Goal: Information Seeking & Learning: Learn about a topic

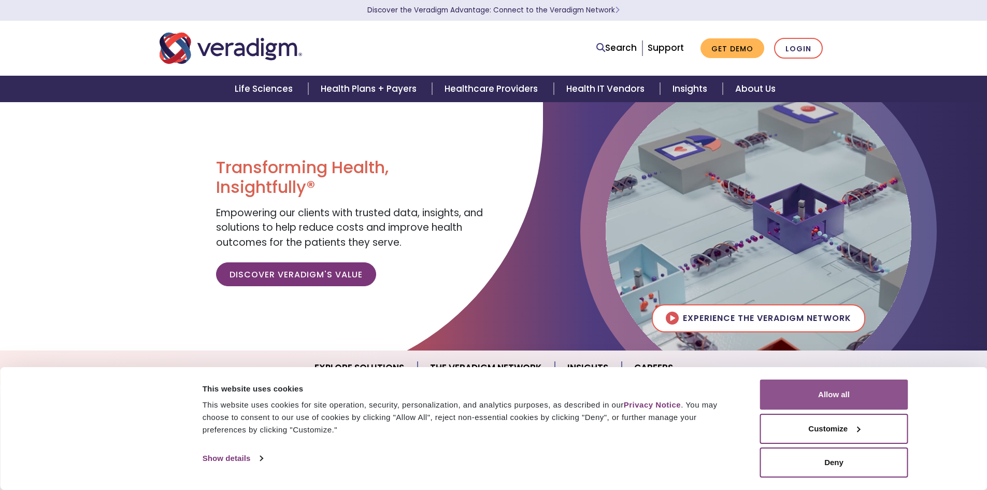
click at [853, 394] on button "Allow all" at bounding box center [834, 394] width 148 height 30
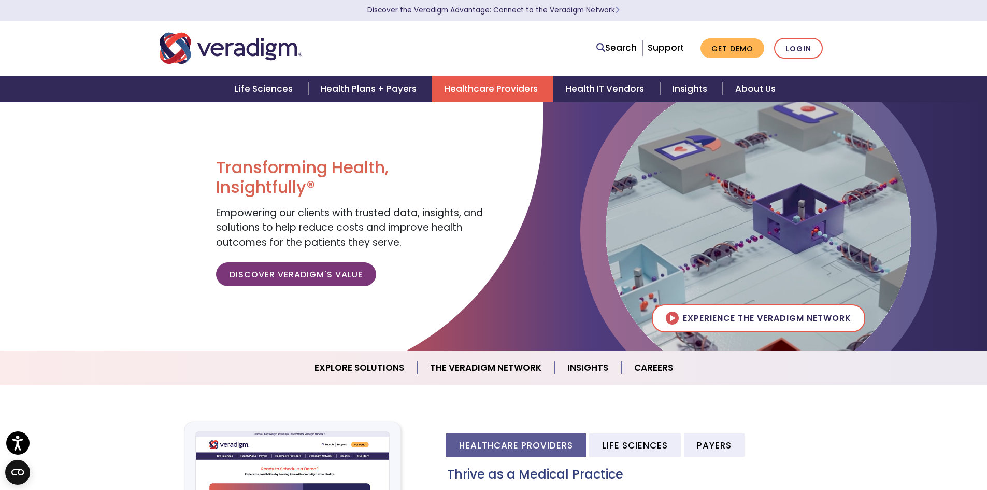
click at [461, 80] on link "Healthcare Providers" at bounding box center [492, 89] width 121 height 26
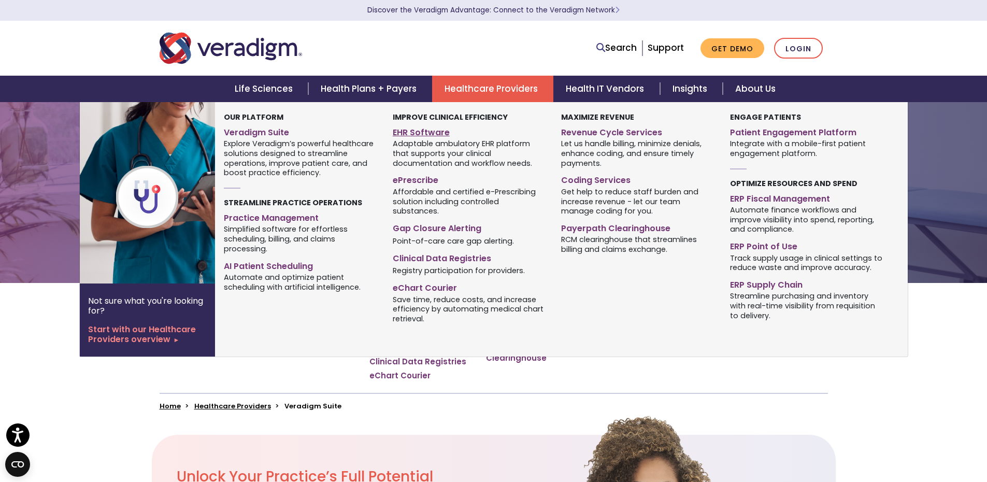
click at [400, 137] on link "EHR Software" at bounding box center [469, 130] width 153 height 15
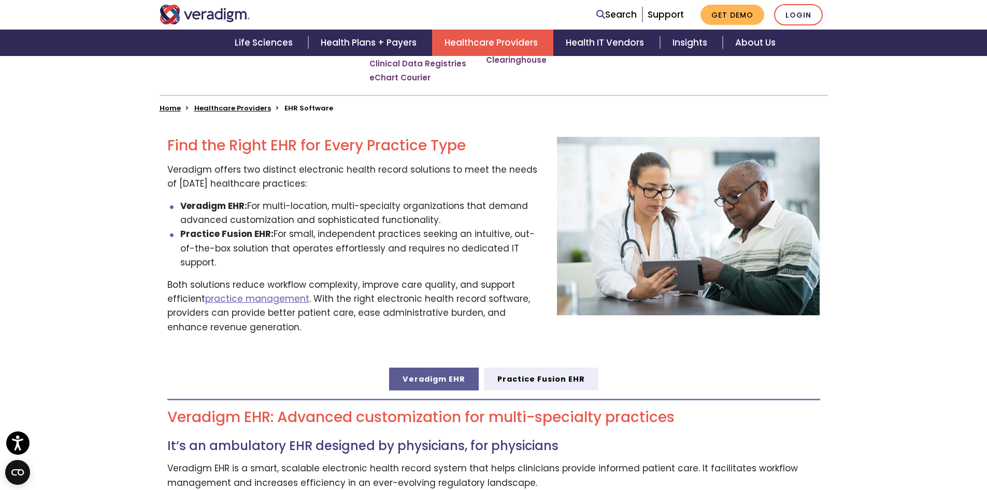
scroll to position [311, 0]
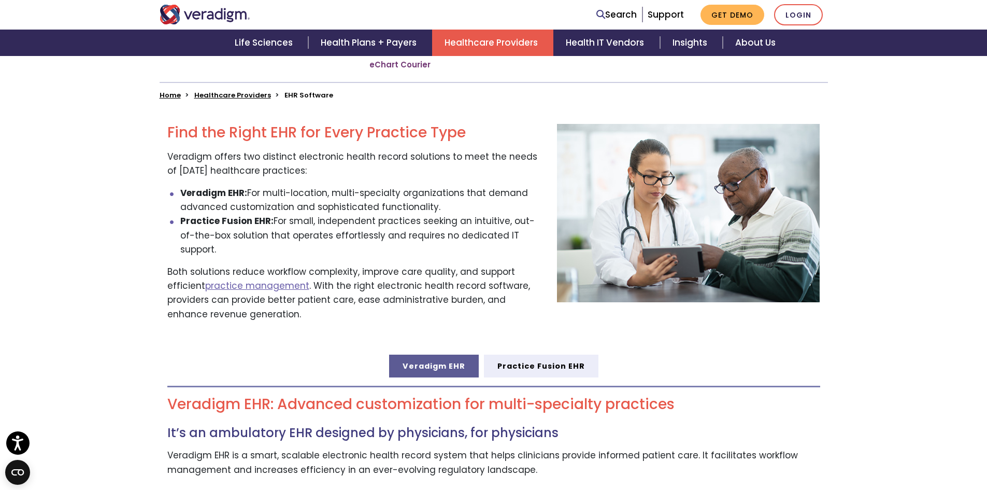
click at [452, 354] on link "Veradigm EHR" at bounding box center [434, 365] width 90 height 23
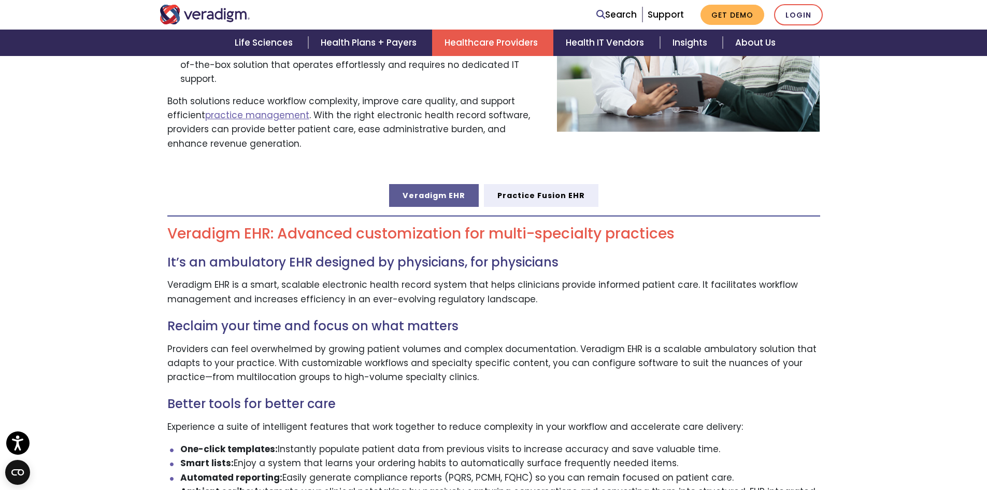
scroll to position [518, 0]
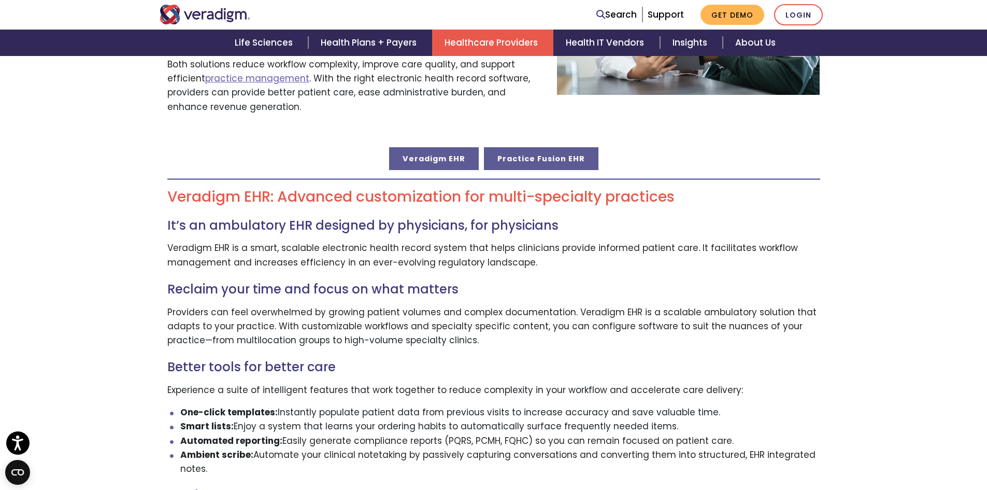
click at [518, 147] on link "Practice Fusion EHR" at bounding box center [541, 158] width 115 height 23
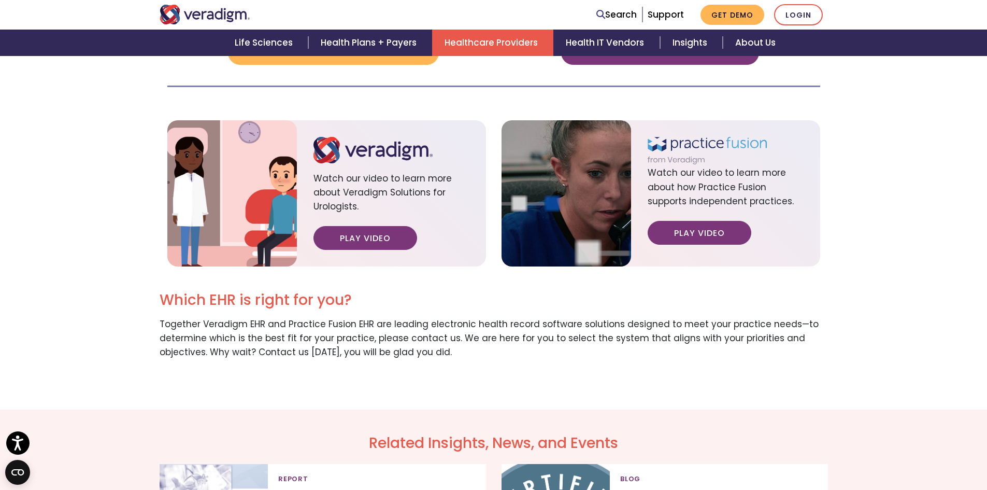
scroll to position [1140, 0]
click at [716, 220] on link "Play Video" at bounding box center [700, 232] width 104 height 24
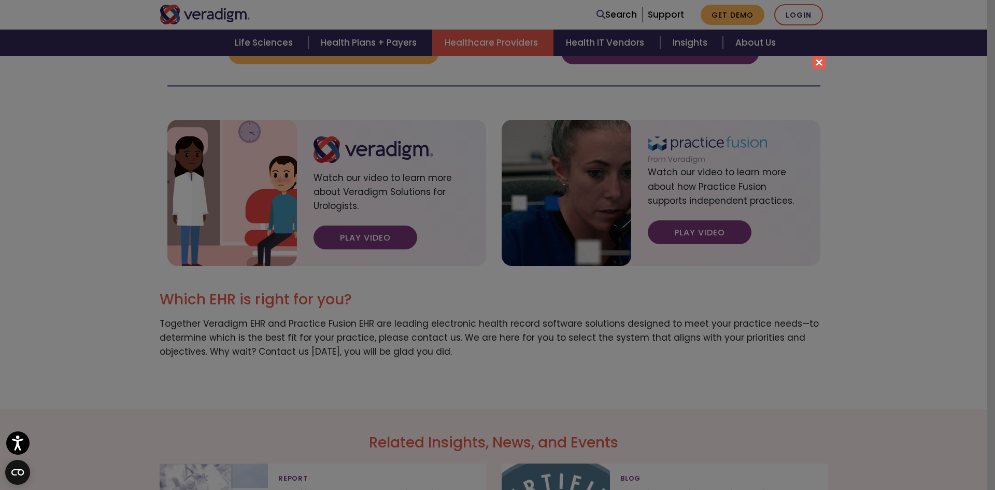
click at [820, 60] on button "Close" at bounding box center [818, 62] width 13 height 13
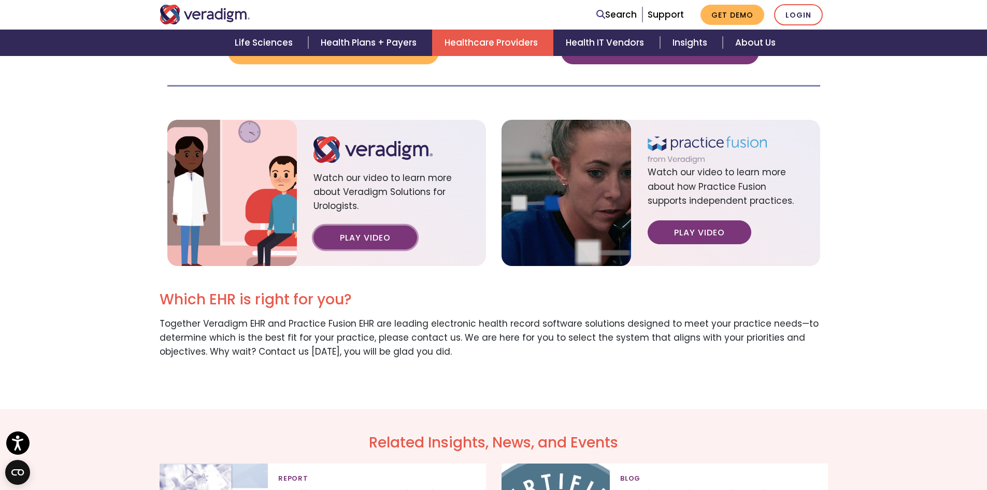
click at [379, 226] on link "Play Video" at bounding box center [365, 237] width 104 height 24
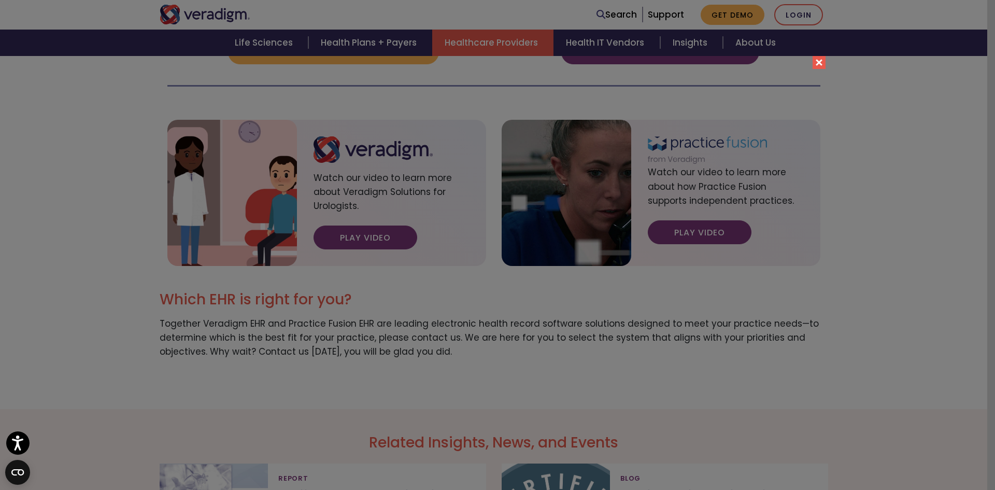
click at [818, 63] on button "Close" at bounding box center [818, 62] width 13 height 13
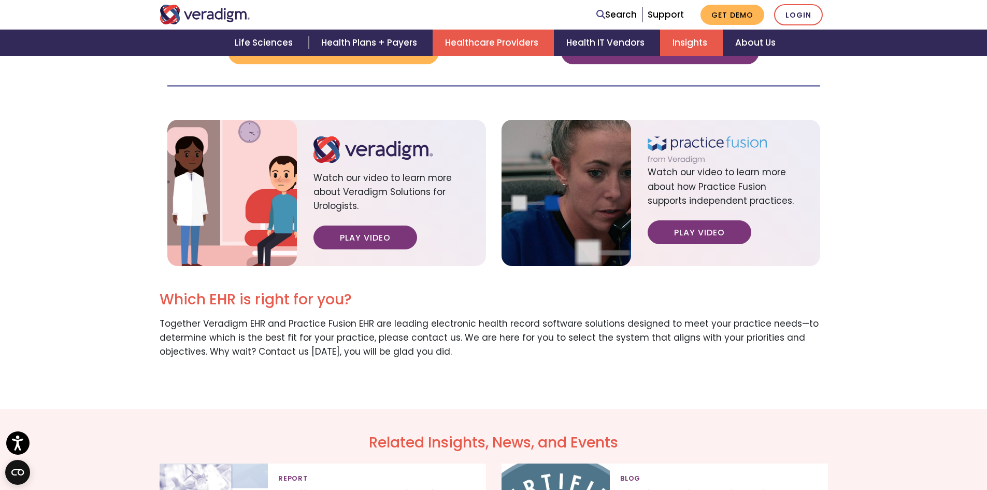
click at [687, 39] on link "Insights" at bounding box center [691, 43] width 63 height 26
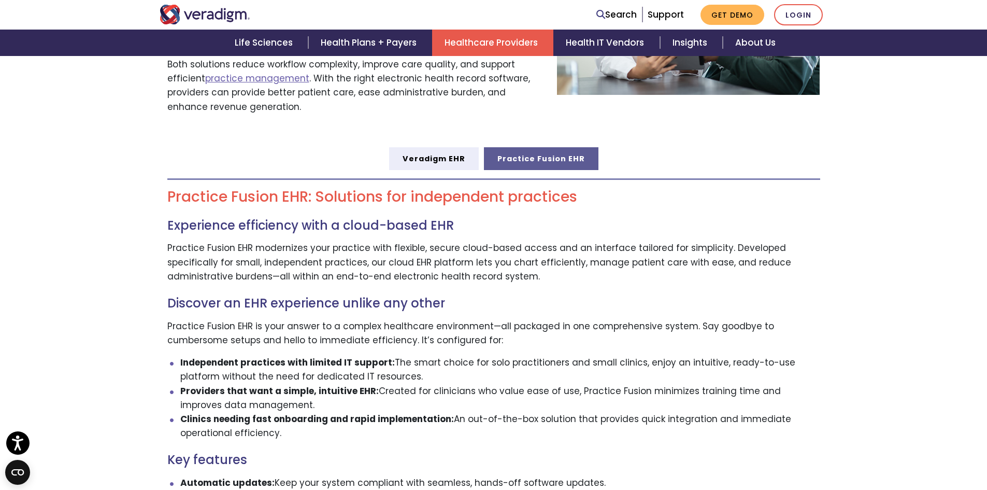
scroll to position [311, 0]
